Goal: Information Seeking & Learning: Learn about a topic

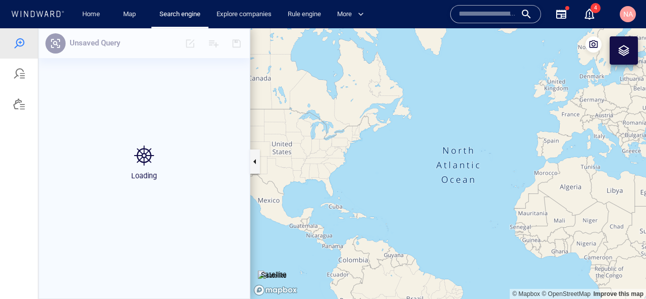
click at [487, 21] on input "text" at bounding box center [488, 14] width 58 height 15
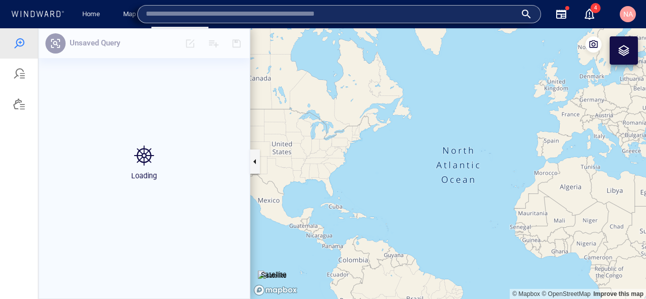
paste input "*******"
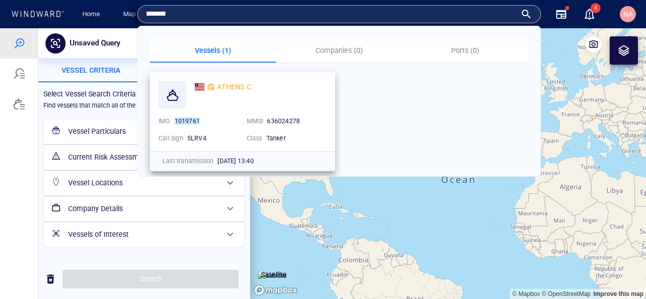
click at [293, 119] on span "636024278" at bounding box center [283, 121] width 33 height 8
copy span "636024278"
click at [160, 13] on input "*******" at bounding box center [331, 14] width 370 height 15
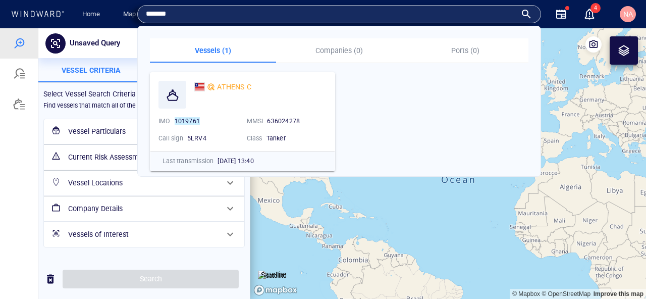
paste input "**"
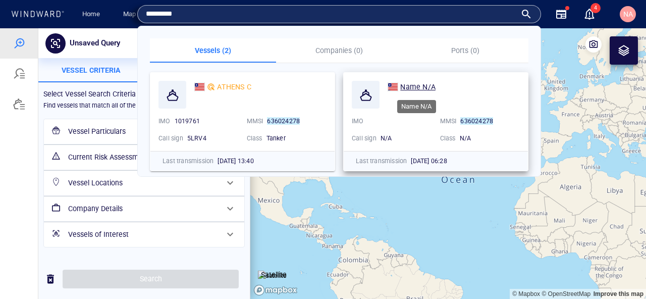
type input "*********"
click at [420, 88] on span "Name N/A" at bounding box center [417, 87] width 35 height 8
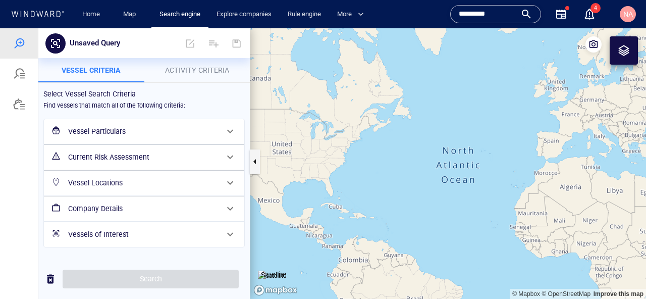
click at [500, 18] on input "*********" at bounding box center [488, 14] width 58 height 15
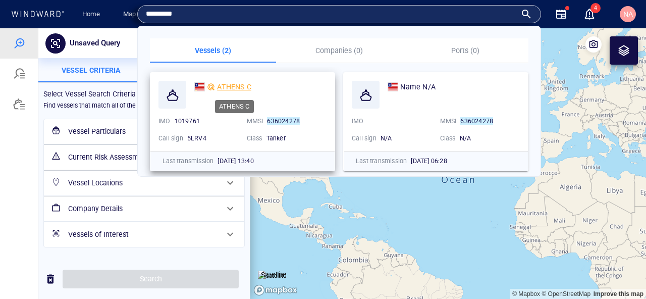
click at [233, 88] on span "ATHENS C" at bounding box center [234, 87] width 34 height 8
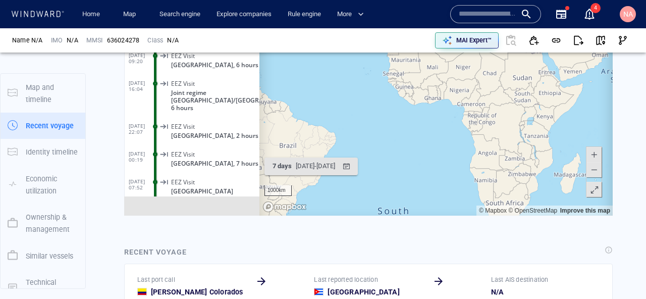
scroll to position [2539, 0]
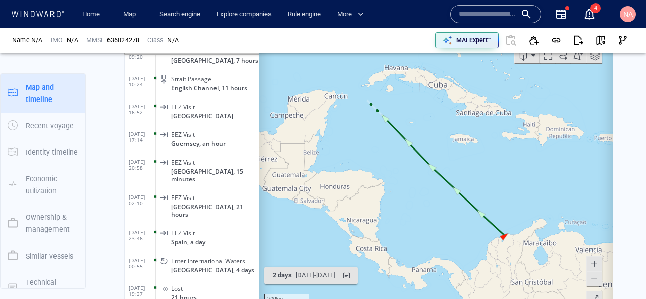
scroll to position [711, 0]
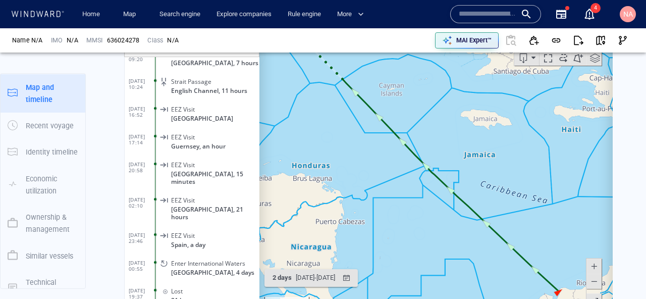
click at [318, 287] on canvas "Map" at bounding box center [435, 170] width 353 height 313
click at [322, 268] on div "2 days 28/09/2025 - 30/09/2025" at bounding box center [303, 277] width 71 height 20
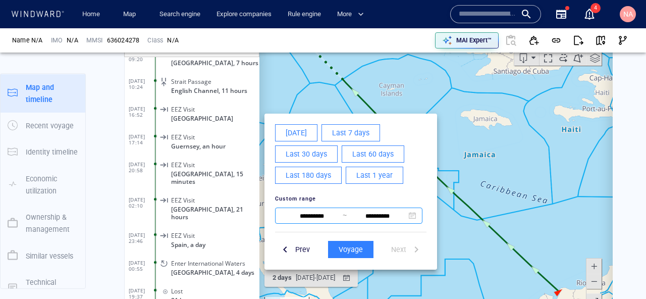
drag, startPoint x: 307, startPoint y: 156, endPoint x: 290, endPoint y: 220, distance: 66.3
click at [290, 219] on div "**********" at bounding box center [350, 173] width 159 height 107
click at [295, 214] on input "**********" at bounding box center [312, 215] width 62 height 12
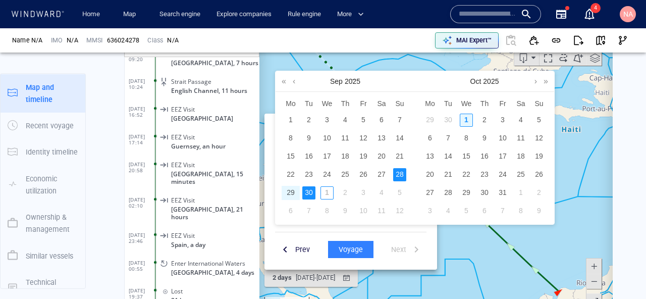
click at [464, 116] on div "1" at bounding box center [466, 119] width 13 height 13
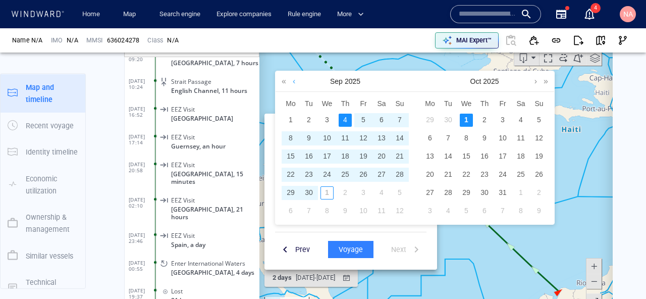
click at [293, 80] on link at bounding box center [294, 81] width 8 height 20
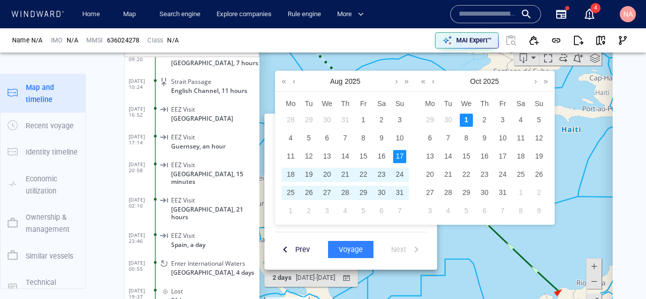
click at [396, 152] on div "17" at bounding box center [399, 155] width 13 height 13
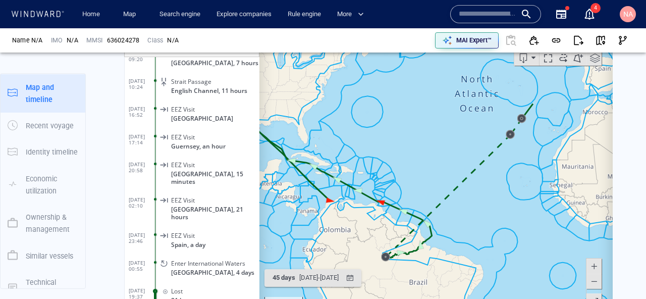
drag, startPoint x: 529, startPoint y: 170, endPoint x: 413, endPoint y: 209, distance: 123.0
click at [413, 209] on canvas "Map" at bounding box center [435, 170] width 353 height 313
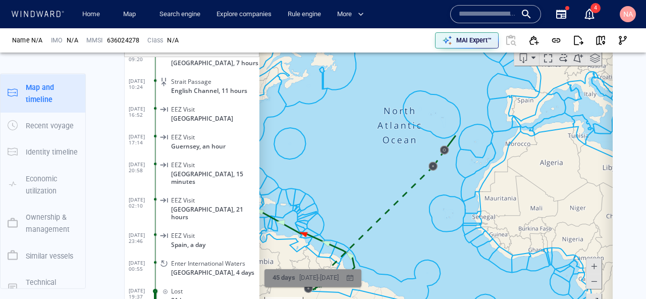
click at [338, 283] on div "17/08/2025 - 01/10/2025" at bounding box center [318, 277] width 43 height 16
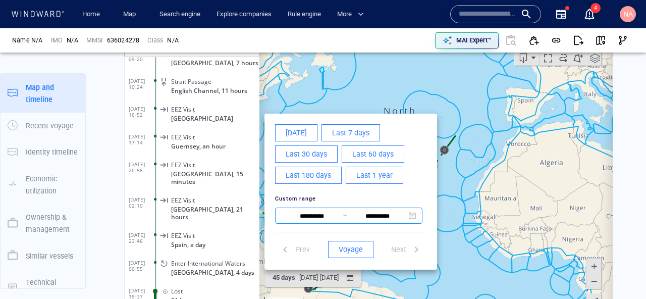
click at [303, 214] on input "**********" at bounding box center [312, 215] width 62 height 12
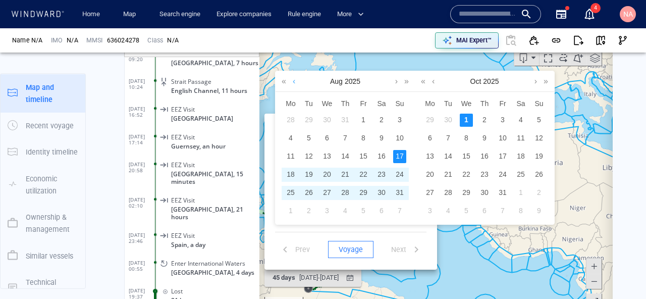
click at [295, 79] on link at bounding box center [294, 81] width 8 height 20
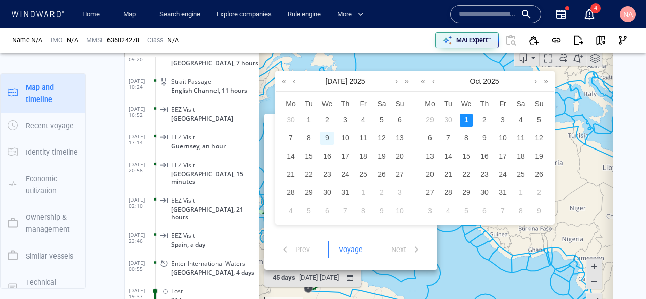
click at [324, 136] on div "9" at bounding box center [326, 137] width 13 height 13
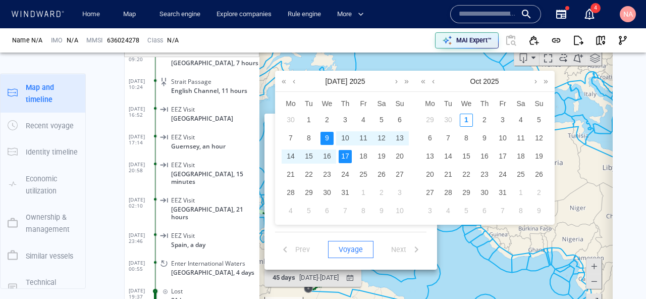
click at [345, 154] on div "17" at bounding box center [344, 155] width 13 height 13
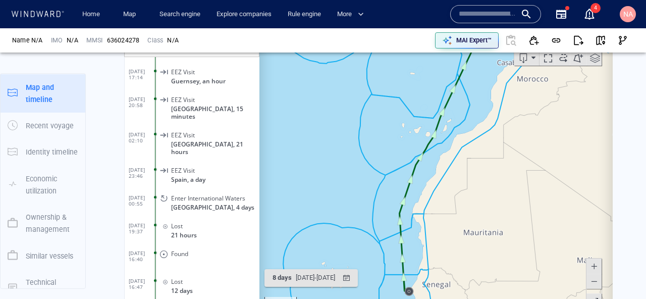
scroll to position [2606, 0]
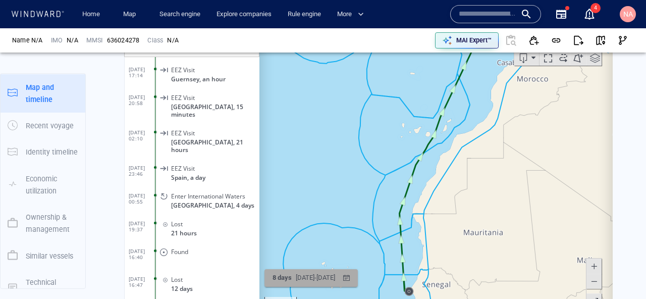
click at [337, 276] on div "09/07/2025 - 17/07/2025" at bounding box center [315, 277] width 43 height 16
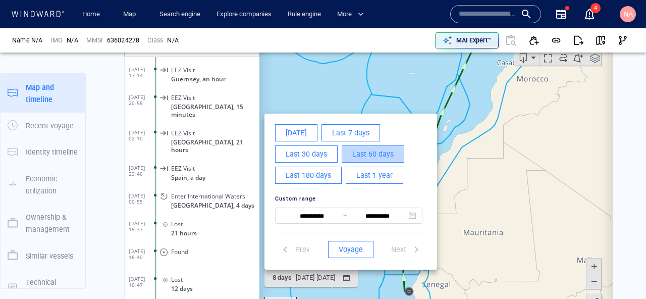
click at [358, 154] on span "Last 60 days" at bounding box center [372, 153] width 41 height 13
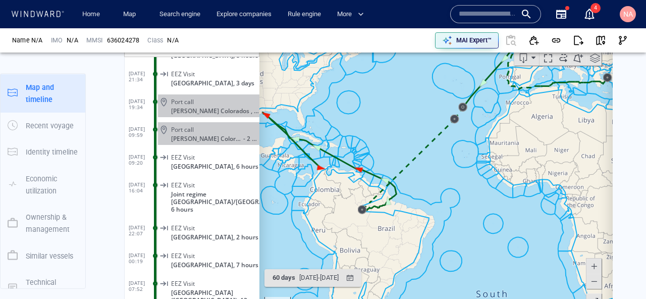
drag, startPoint x: 354, startPoint y: 247, endPoint x: 353, endPoint y: 178, distance: 69.1
click at [353, 178] on canvas "Map" at bounding box center [435, 170] width 353 height 313
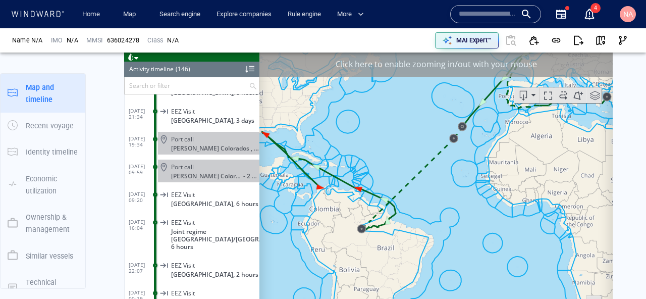
scroll to position [682, 0]
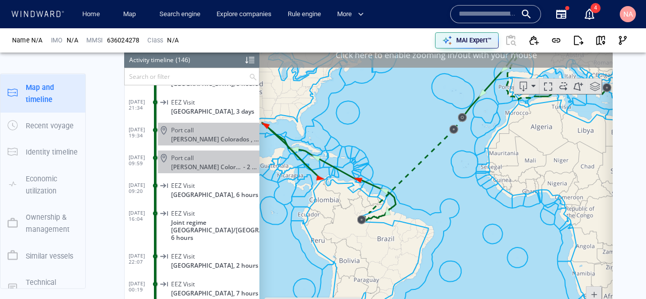
click at [369, 70] on canvas "Map" at bounding box center [435, 198] width 353 height 313
click at [369, 58] on div "Click here to enable zooming in/out with your mouse" at bounding box center [435, 54] width 353 height 25
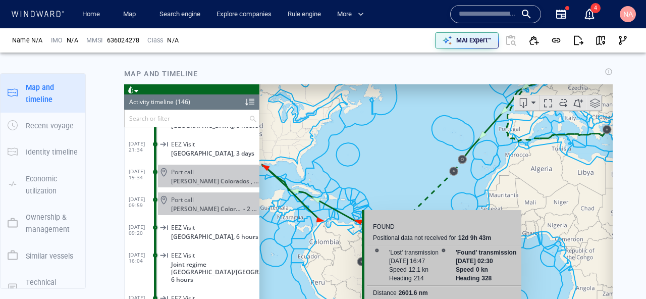
scroll to position [631, 0]
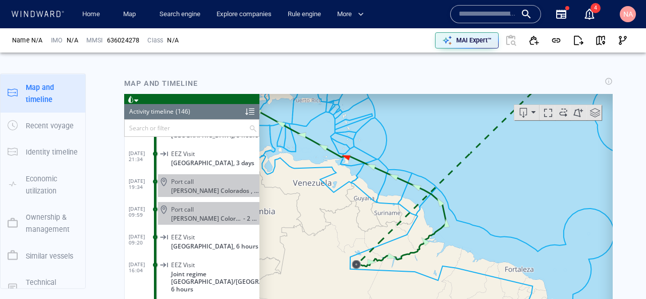
drag, startPoint x: 332, startPoint y: 254, endPoint x: 332, endPoint y: 188, distance: 66.6
click at [332, 188] on canvas "Map" at bounding box center [435, 249] width 353 height 313
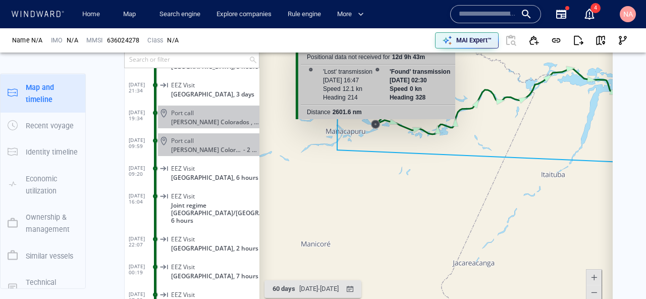
scroll to position [748, 0]
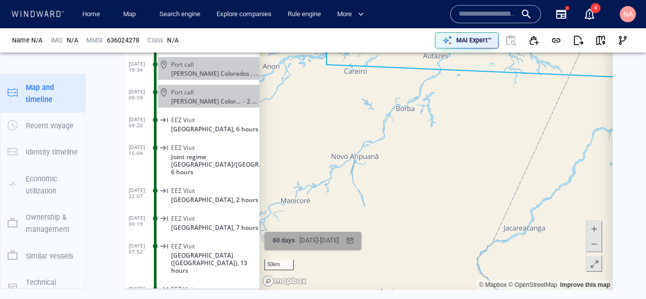
drag, startPoint x: 364, startPoint y: 132, endPoint x: 363, endPoint y: 240, distance: 108.0
click at [363, 240] on div "50km © Mapbox © OpenStreetMap Improve this map 60 days 02/08/2025 - 01/10/2025 …" at bounding box center [368, 133] width 488 height 313
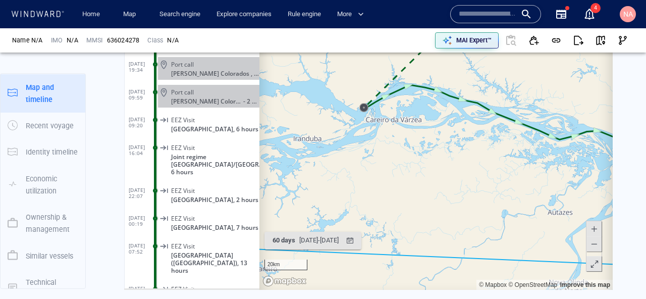
drag, startPoint x: 375, startPoint y: 130, endPoint x: 387, endPoint y: 153, distance: 25.9
click at [387, 153] on canvas "Map" at bounding box center [435, 133] width 353 height 313
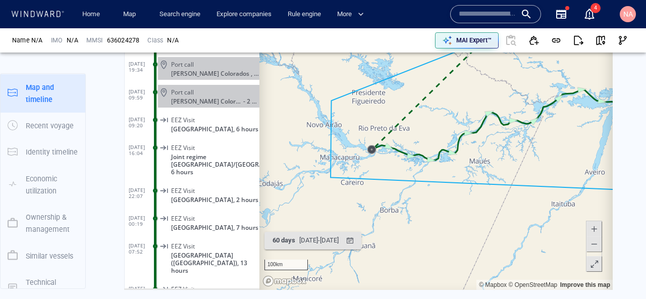
drag, startPoint x: 442, startPoint y: 117, endPoint x: 323, endPoint y: 183, distance: 135.7
click at [323, 182] on canvas "Map" at bounding box center [435, 133] width 353 height 313
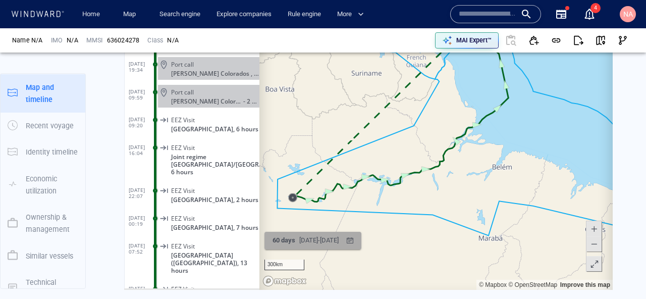
drag, startPoint x: 368, startPoint y: 157, endPoint x: 364, endPoint y: 246, distance: 89.4
click at [364, 246] on div "300km © Mapbox © OpenStreetMap Improve this map 60 days 02/08/2025 - 01/10/2025…" at bounding box center [368, 133] width 488 height 313
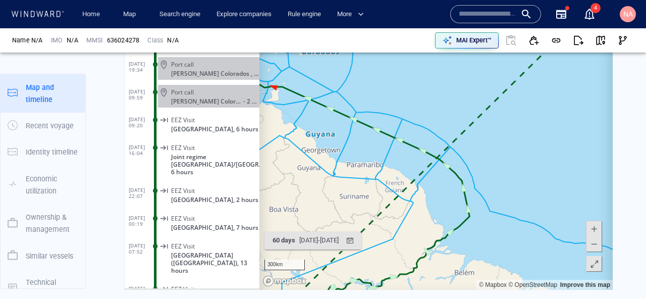
drag, startPoint x: 333, startPoint y: 133, endPoint x: 450, endPoint y: 157, distance: 120.1
click at [450, 157] on canvas "Map" at bounding box center [435, 133] width 353 height 313
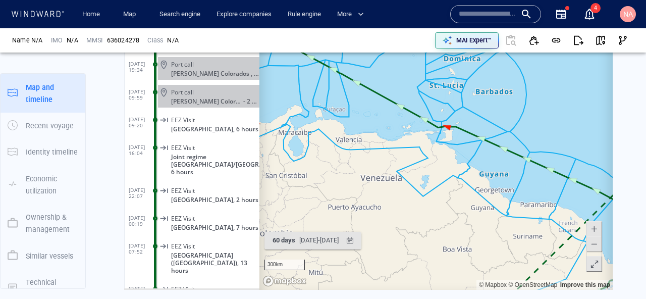
drag, startPoint x: 445, startPoint y: 152, endPoint x: 445, endPoint y: 162, distance: 9.6
click at [445, 162] on canvas "Map" at bounding box center [435, 133] width 353 height 313
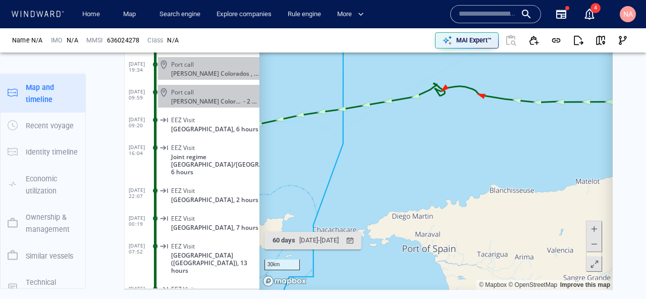
drag, startPoint x: 415, startPoint y: 150, endPoint x: 441, endPoint y: 170, distance: 33.1
click at [441, 169] on canvas "Map" at bounding box center [435, 133] width 353 height 313
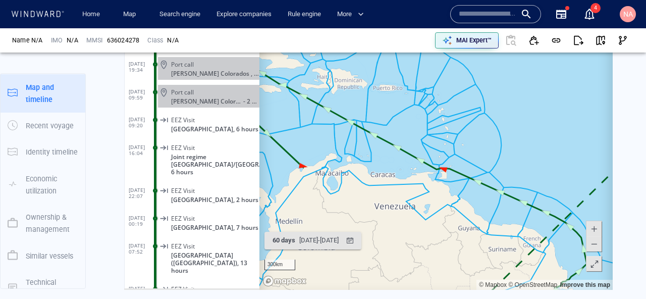
drag, startPoint x: 390, startPoint y: 158, endPoint x: 488, endPoint y: 208, distance: 110.1
click at [488, 208] on canvas "Map" at bounding box center [435, 133] width 353 height 313
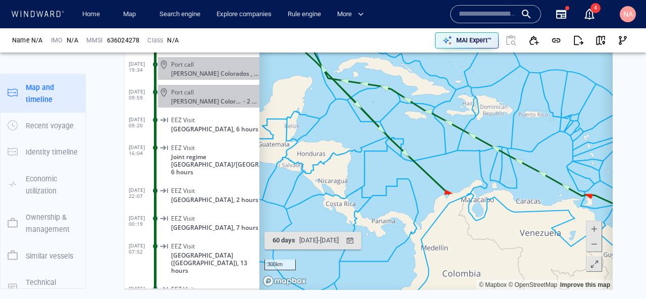
drag, startPoint x: 456, startPoint y: 212, endPoint x: 583, endPoint y: 289, distance: 148.0
click at [583, 289] on div "300km © Mapbox © OpenStreetMap Improve this map" at bounding box center [435, 133] width 353 height 313
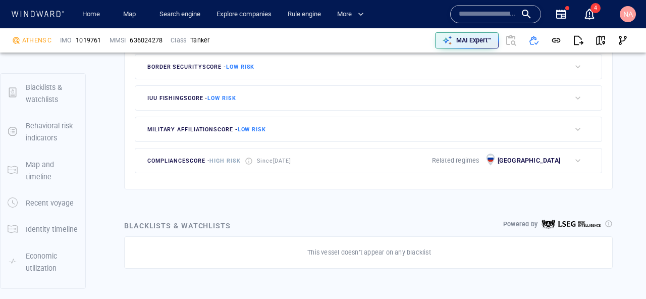
scroll to position [423, 0]
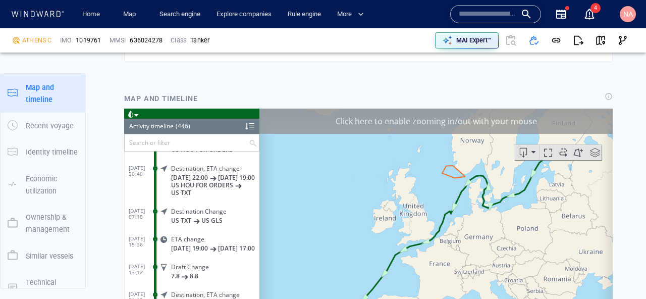
click at [199, 137] on input "text" at bounding box center [187, 142] width 124 height 17
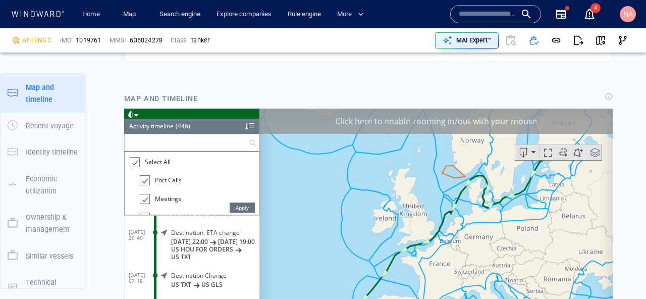
click at [162, 162] on span "Select All" at bounding box center [158, 161] width 26 height 9
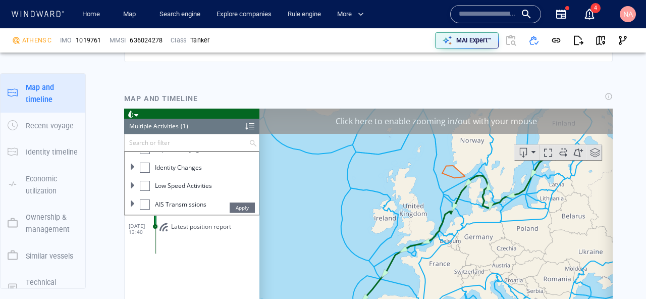
click at [141, 204] on div at bounding box center [145, 204] width 10 height 10
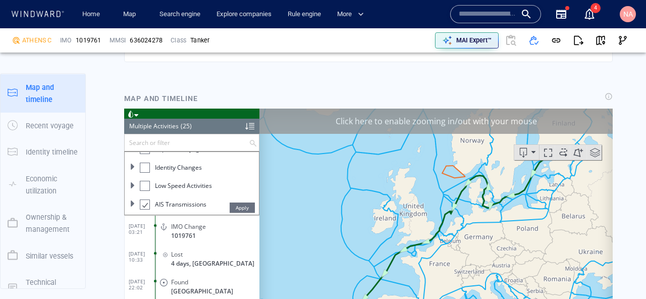
click at [241, 209] on span "Apply" at bounding box center [242, 207] width 25 height 10
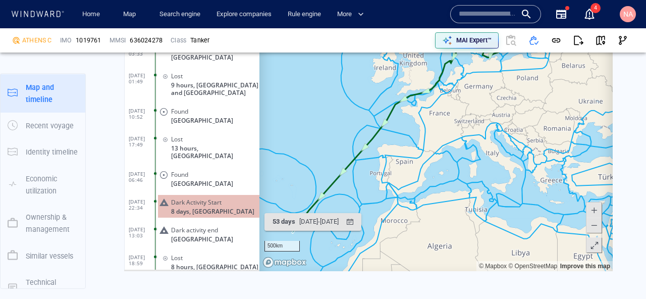
scroll to position [308, 0]
